Goal: Find specific page/section: Find specific page/section

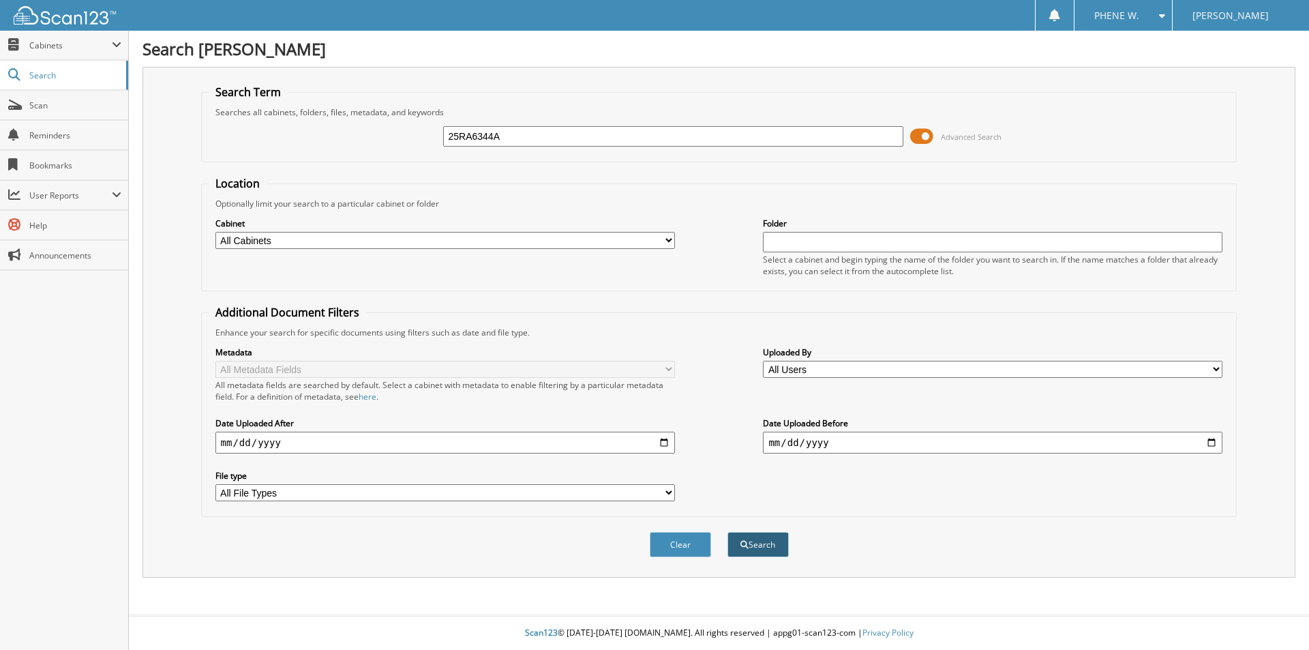
type input "25RA6344A"
click at [748, 549] on button "Search" at bounding box center [758, 544] width 61 height 25
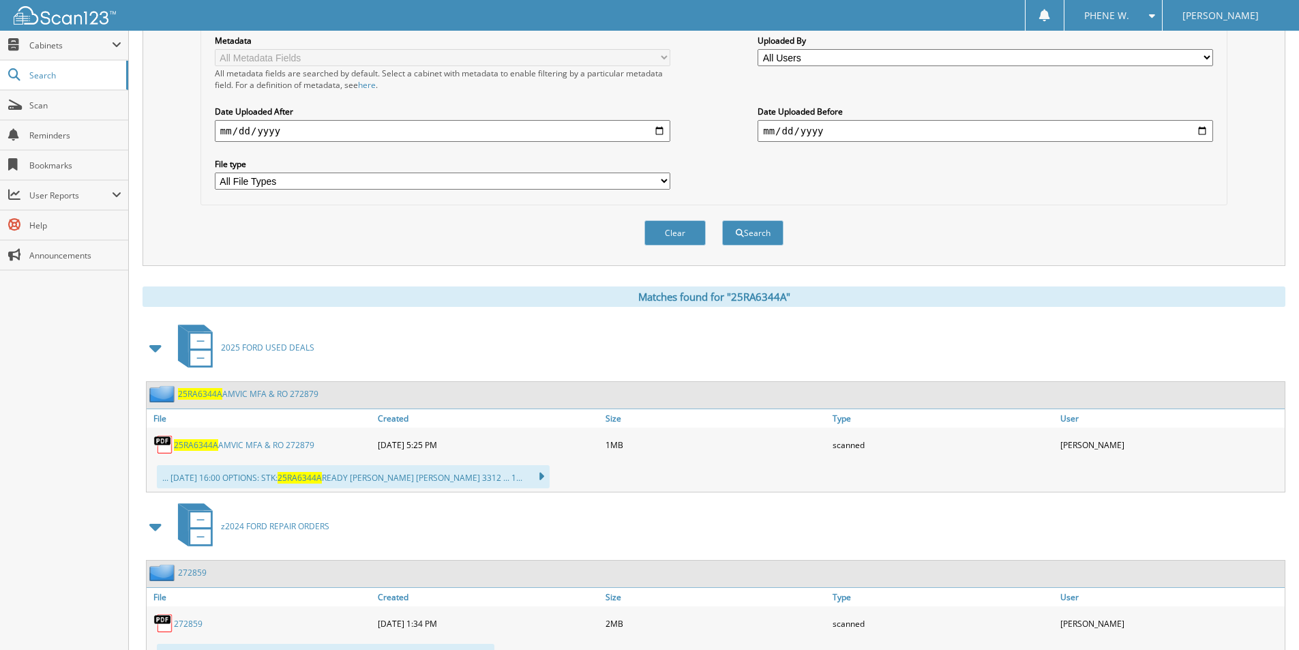
scroll to position [341, 0]
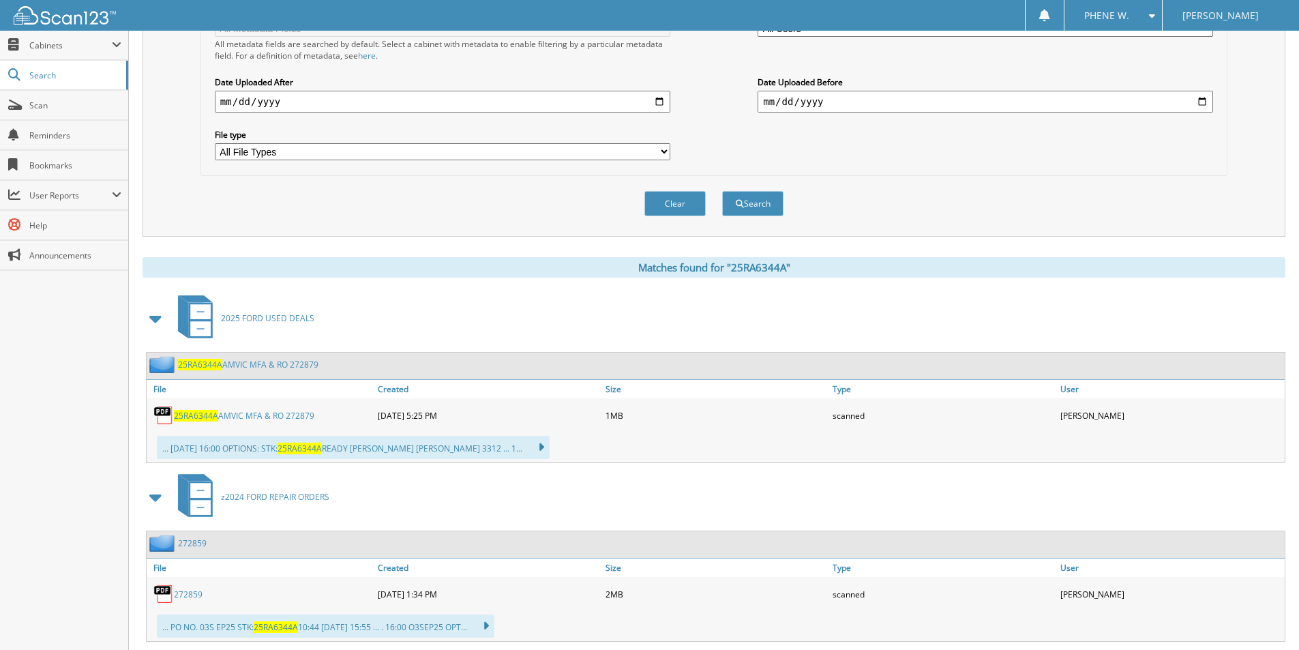
click at [263, 413] on link "25RA6344A AMVIC MFA & RO 272879" at bounding box center [244, 416] width 140 height 12
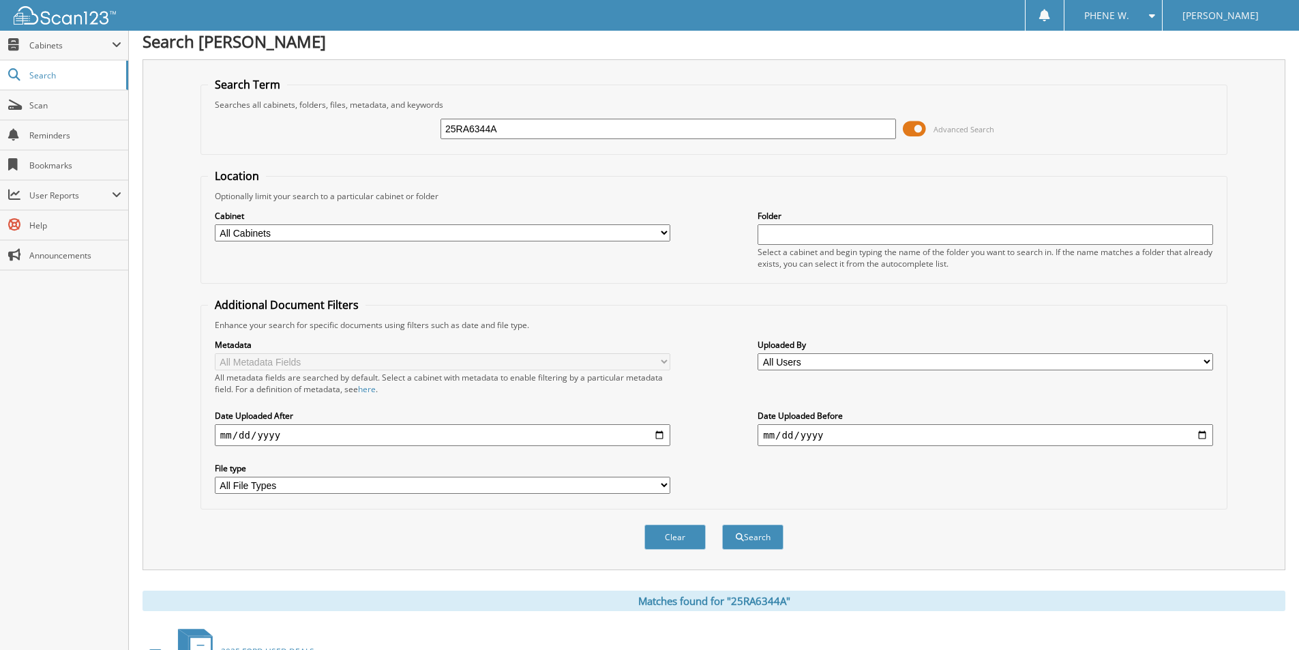
scroll to position [0, 0]
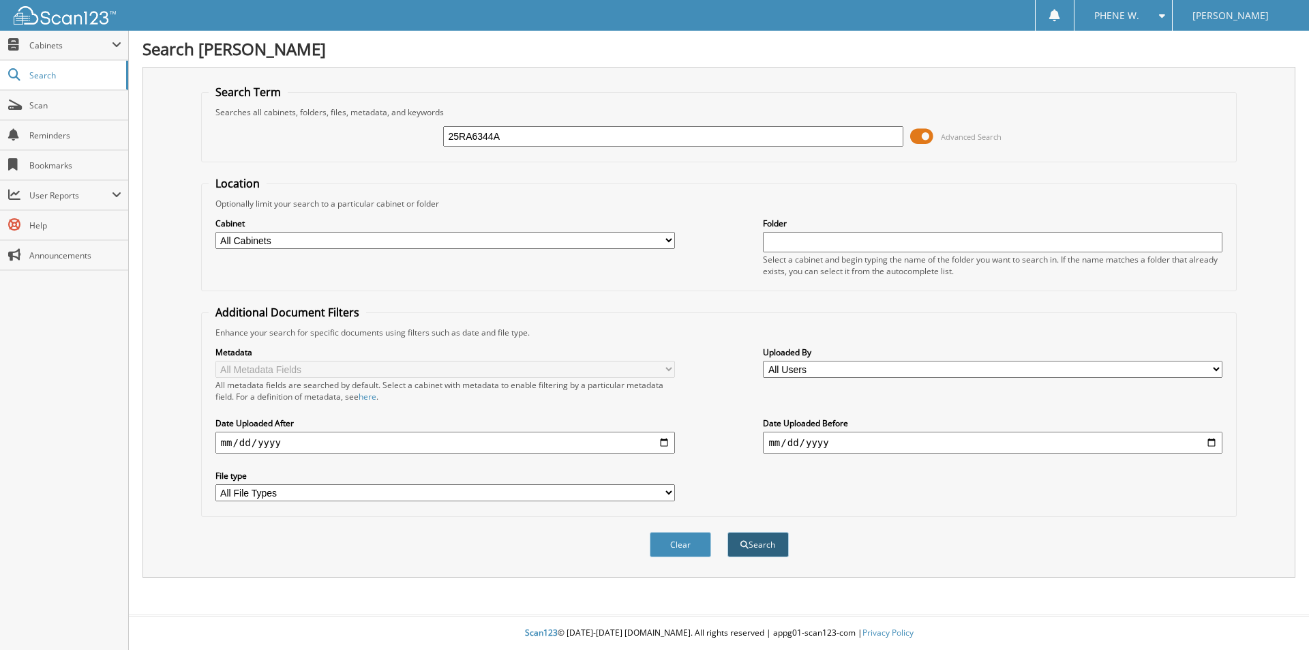
type input "25RA6344A"
click at [759, 542] on button "Search" at bounding box center [758, 544] width 61 height 25
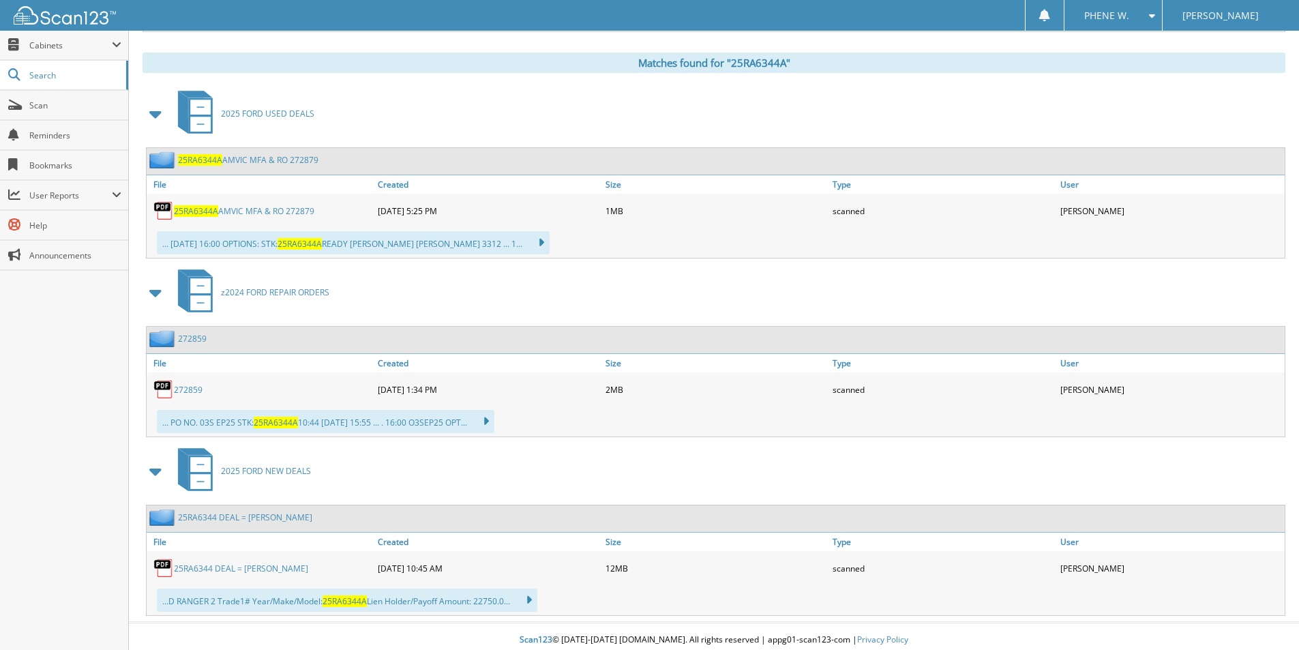
click at [263, 207] on link "25RA6344A AMVIC MFA & RO 272879" at bounding box center [244, 211] width 140 height 12
